Goal: Communication & Community: Answer question/provide support

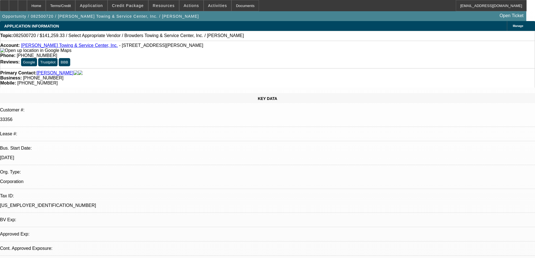
select select "0"
select select "2"
select select "0.1"
select select "4"
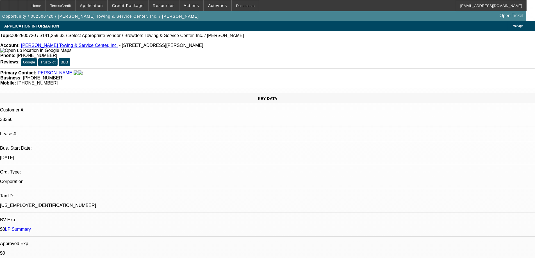
radio input "true"
drag, startPoint x: 424, startPoint y: 100, endPoint x: 414, endPoint y: 95, distance: 11.2
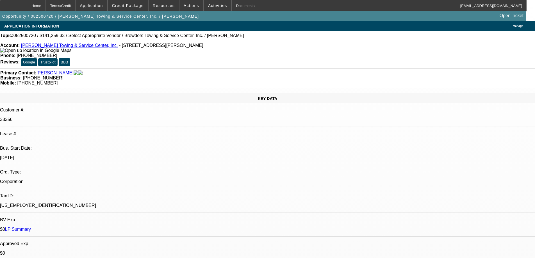
type textarea "3 SERVICED DEALS PAYS FINE ON ALL 3, , GPS FUNCTIONS ON 01,02, NO GPS 03"
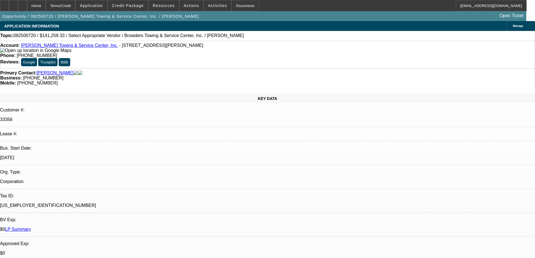
radio input "false"
radio input "true"
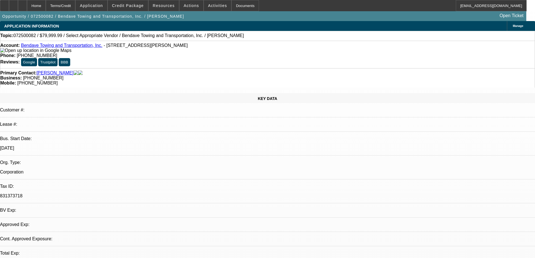
select select "0"
select select "2"
select select "0.1"
select select "4"
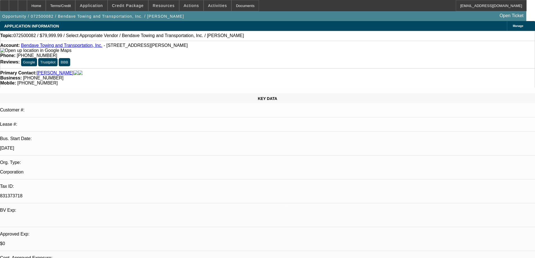
radio input "true"
type textarea "NEW DEAL ONLY 1 PAYMENT MADE, SERVICED, NO GPS"
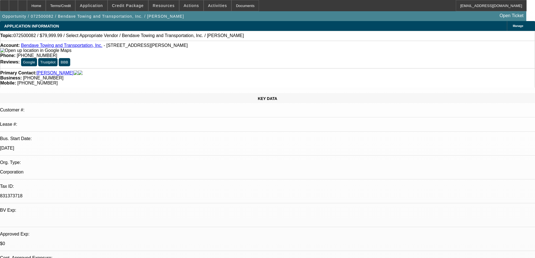
radio input "true"
